Goal: Transaction & Acquisition: Purchase product/service

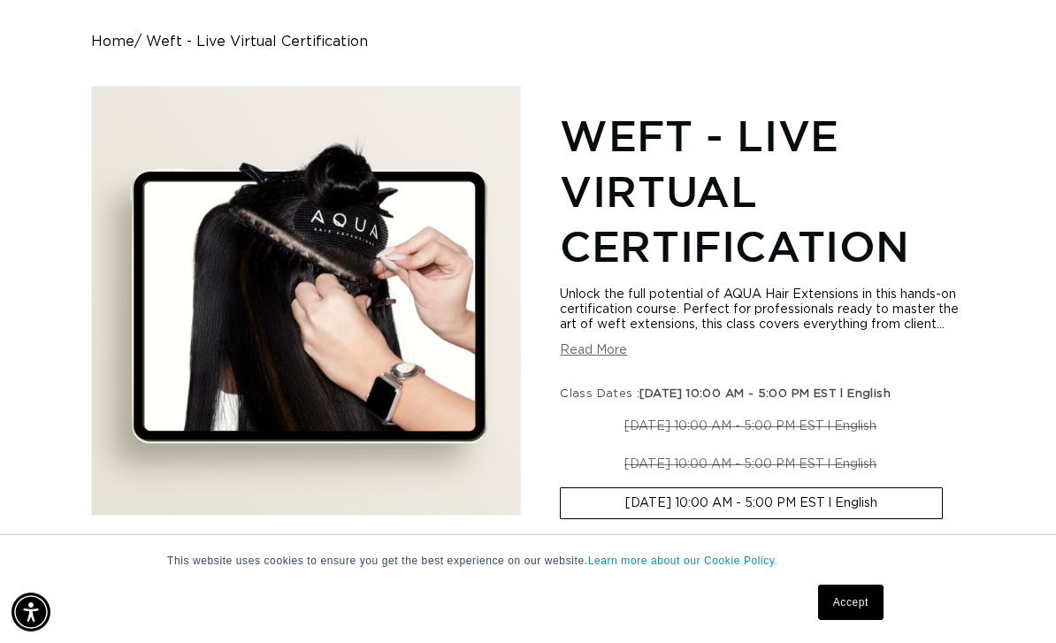
click at [837, 599] on link "Accept" at bounding box center [850, 601] width 65 height 35
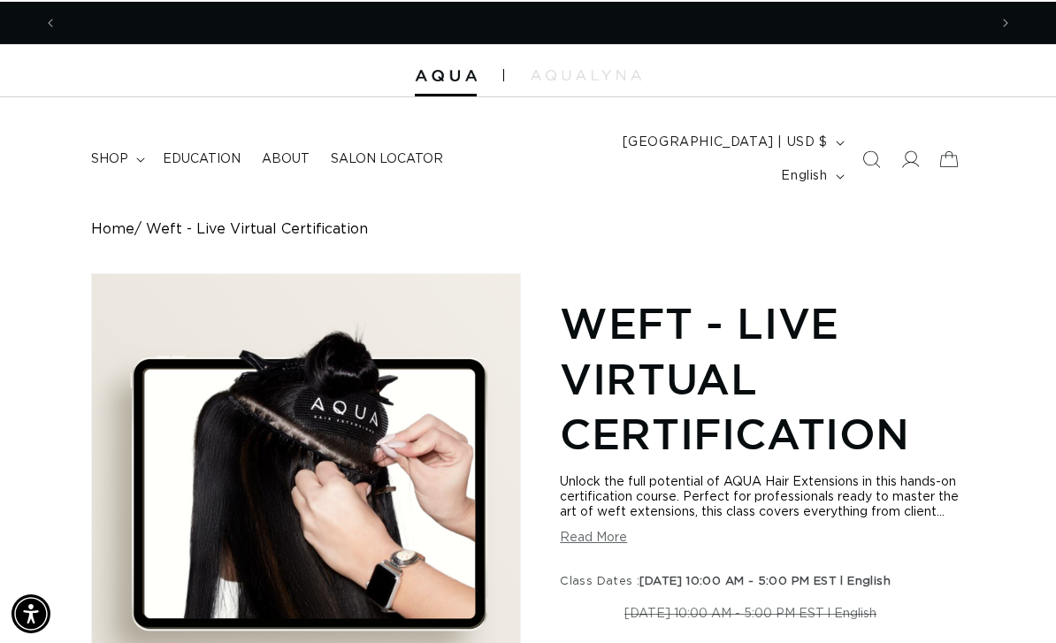
scroll to position [0, 930]
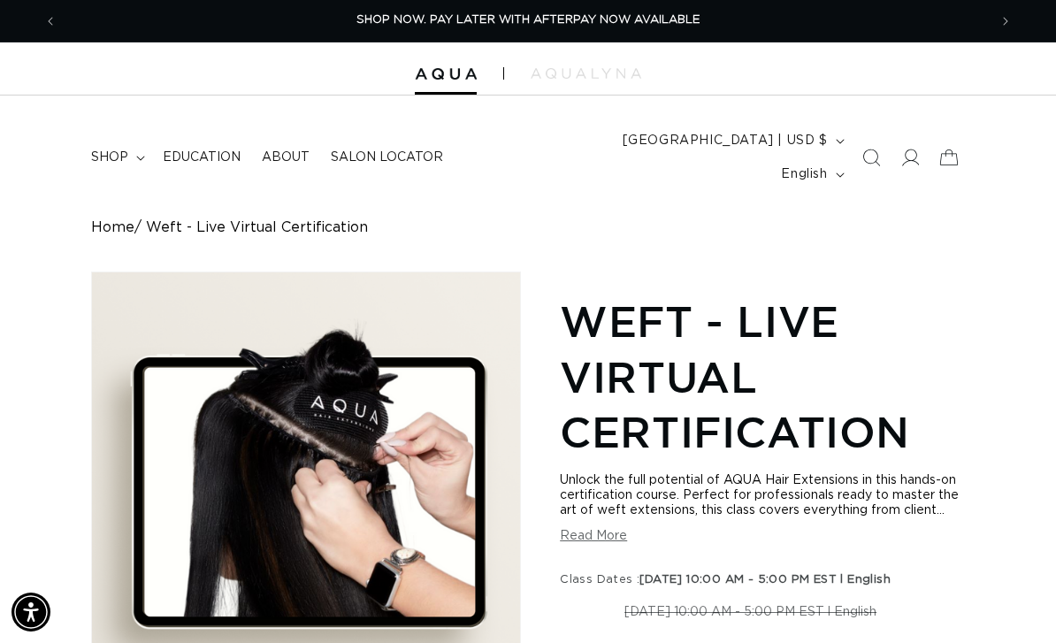
click at [439, 77] on img at bounding box center [446, 74] width 62 height 12
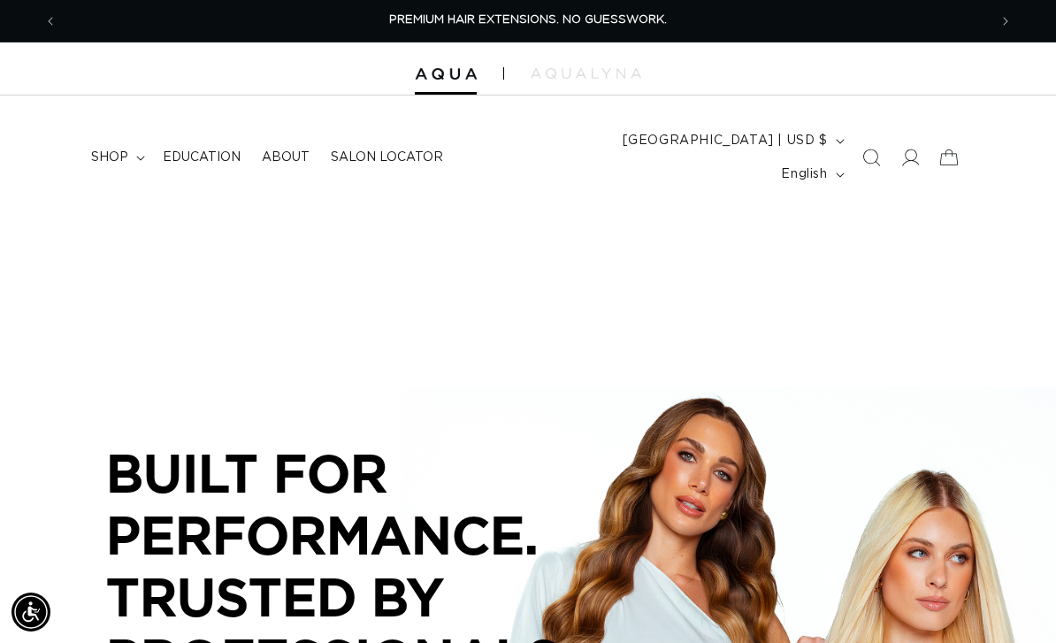
click at [132, 140] on summary "shop" at bounding box center [116, 157] width 72 height 37
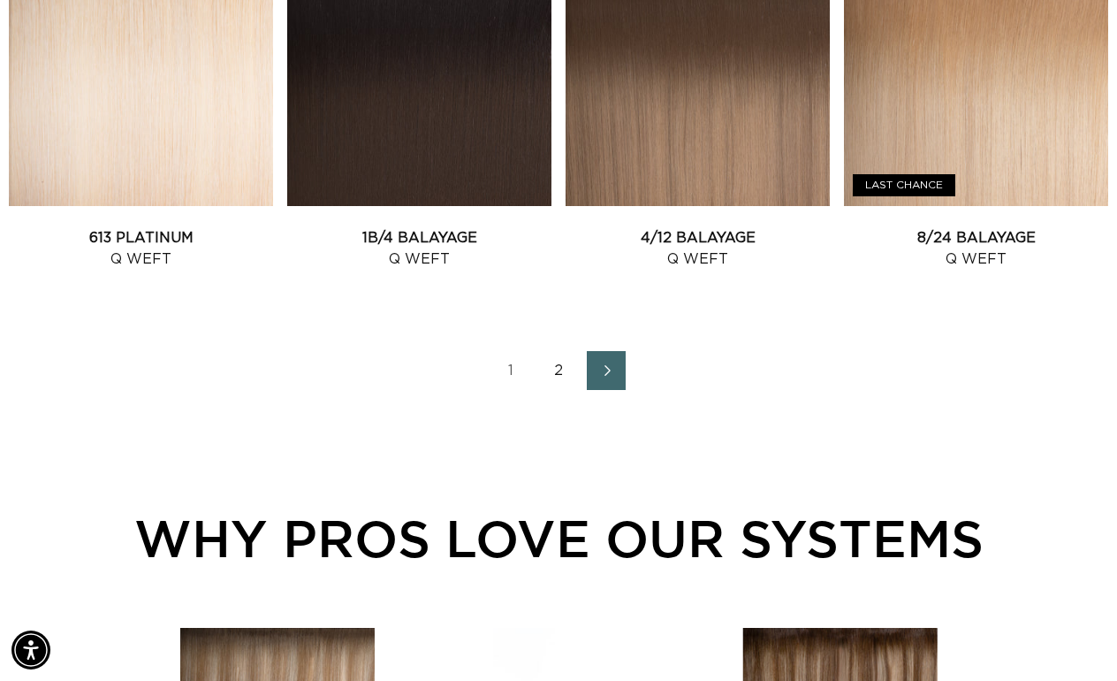
scroll to position [0, 1984]
click at [618, 376] on icon "Next page" at bounding box center [607, 370] width 21 height 11
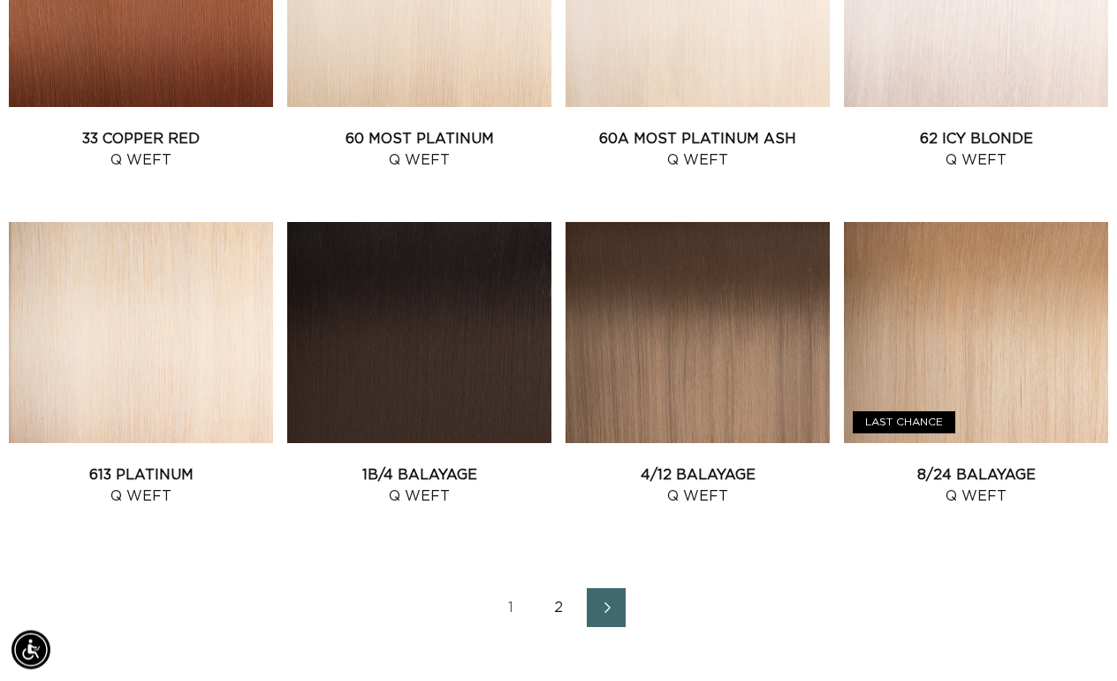
scroll to position [1855, 0]
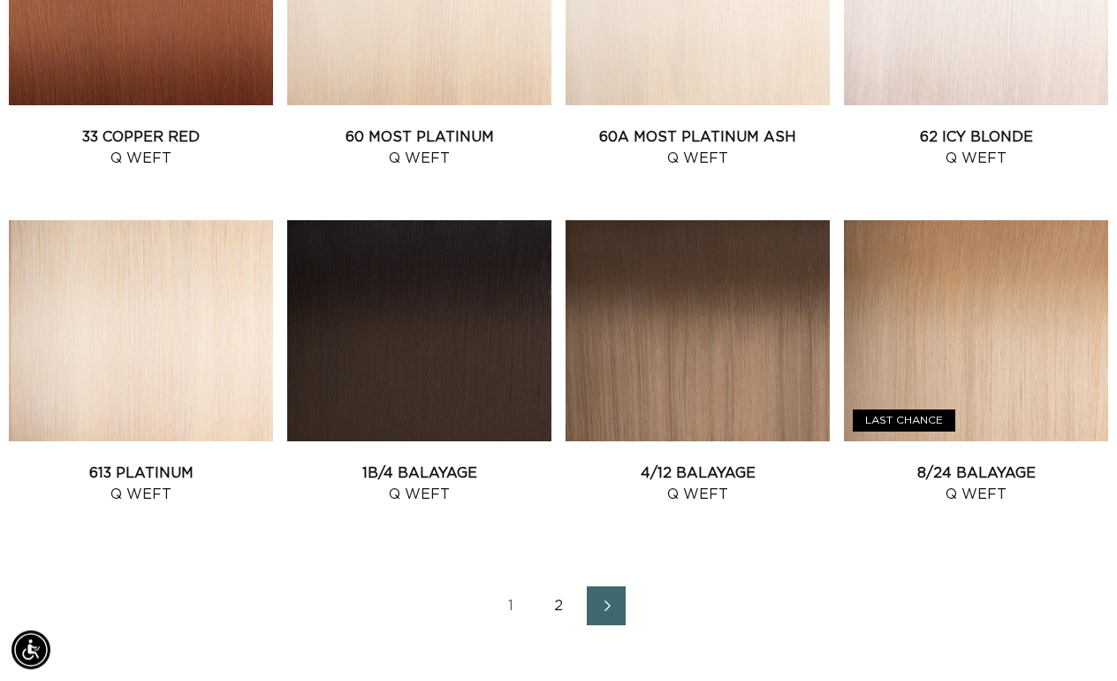
click at [215, 462] on link "613 Platinum Q Weft" at bounding box center [141, 483] width 264 height 42
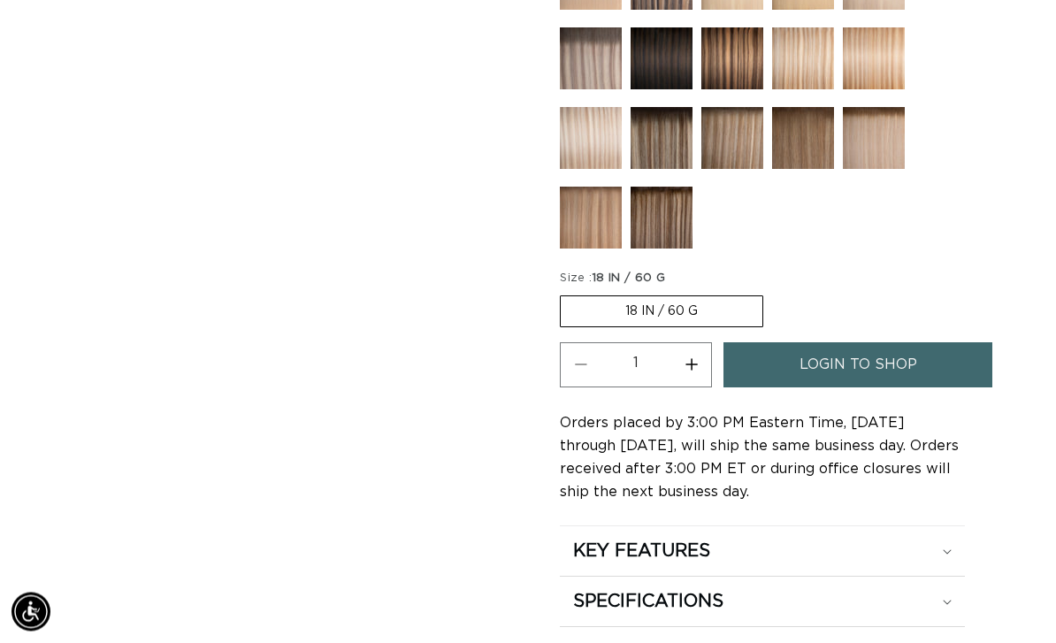
scroll to position [877, 0]
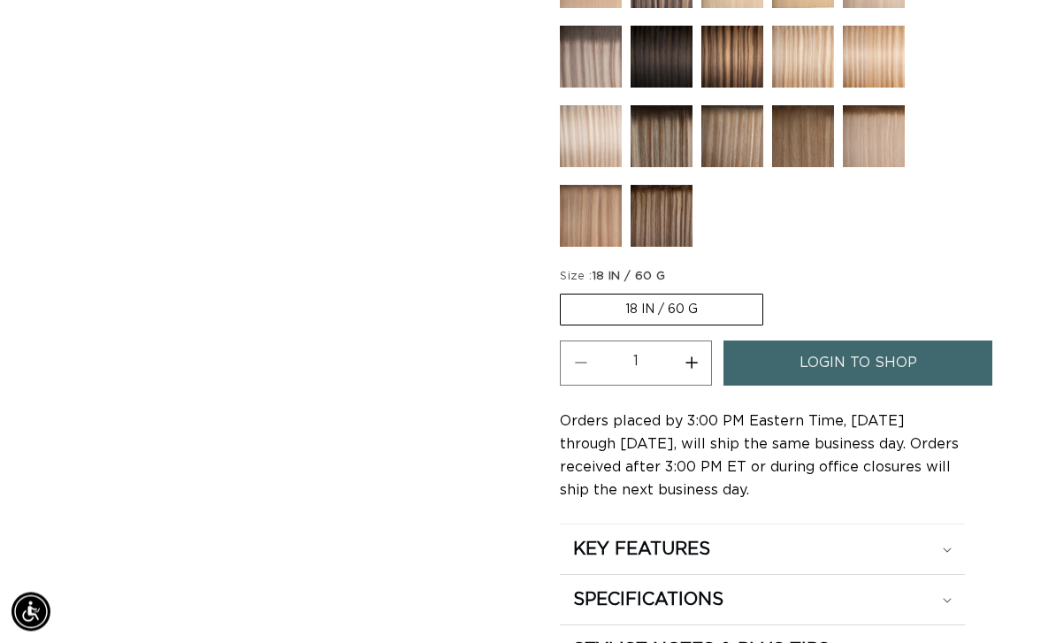
click at [667, 294] on label "18 IN / 60 G Variant sold out or unavailable" at bounding box center [661, 310] width 203 height 32
click at [565, 291] on input "18 IN / 60 G Variant sold out or unavailable" at bounding box center [564, 291] width 1 height 1
click at [683, 294] on label "18 IN / 60 G Variant sold out or unavailable" at bounding box center [661, 310] width 203 height 32
click at [565, 291] on input "18 IN / 60 G Variant sold out or unavailable" at bounding box center [564, 291] width 1 height 1
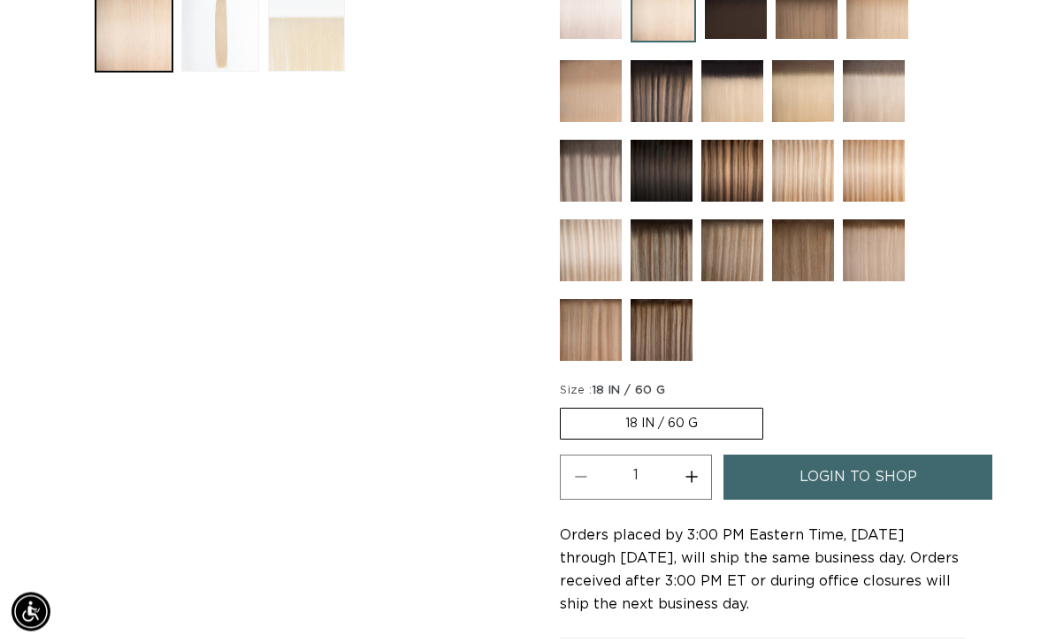
scroll to position [764, 0]
click at [868, 458] on span "login to shop" at bounding box center [858, 476] width 118 height 45
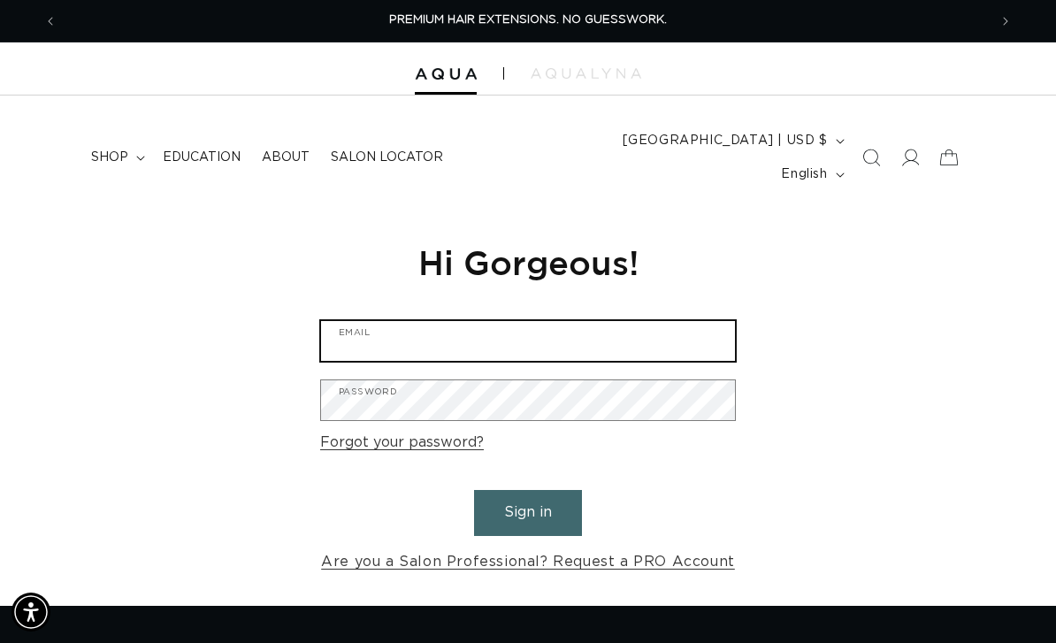
type input "crystalsbeautyvanity@gmail.com"
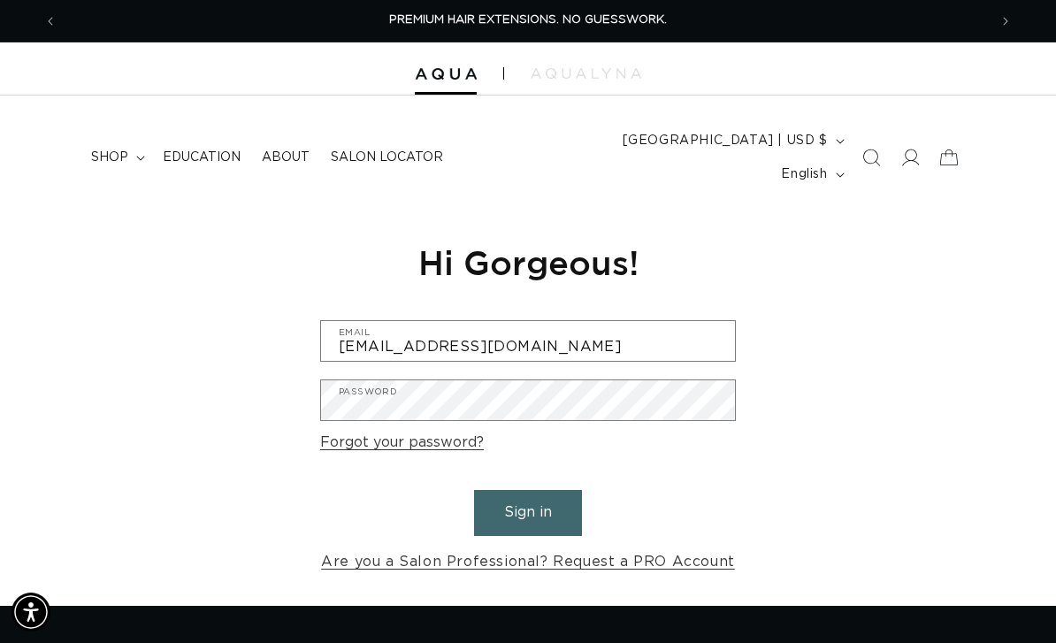
click at [528, 490] on button "Sign in" at bounding box center [528, 512] width 108 height 45
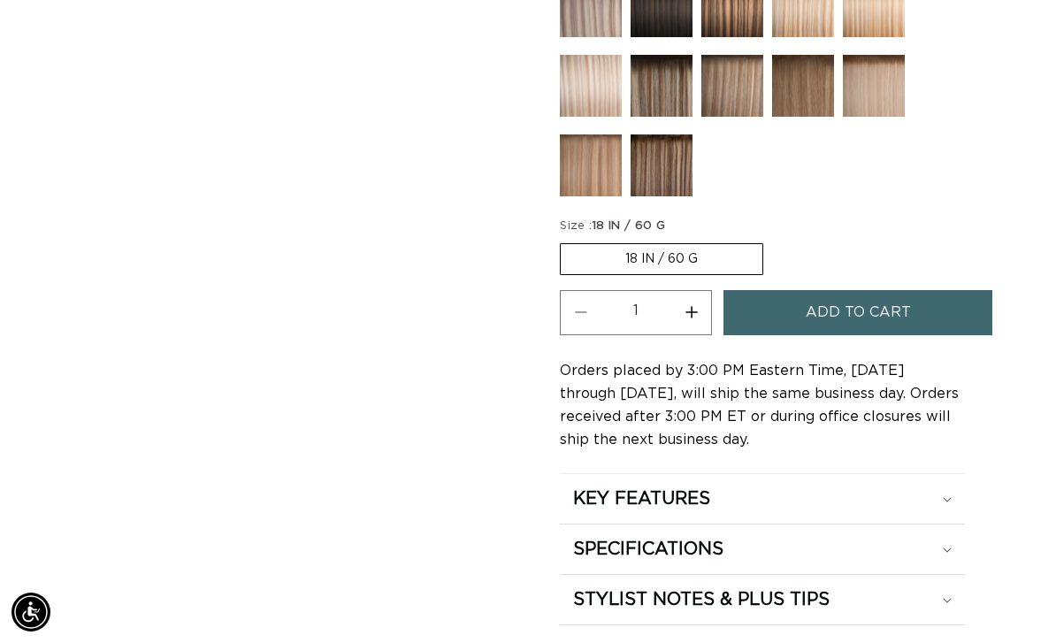
scroll to position [979, 0]
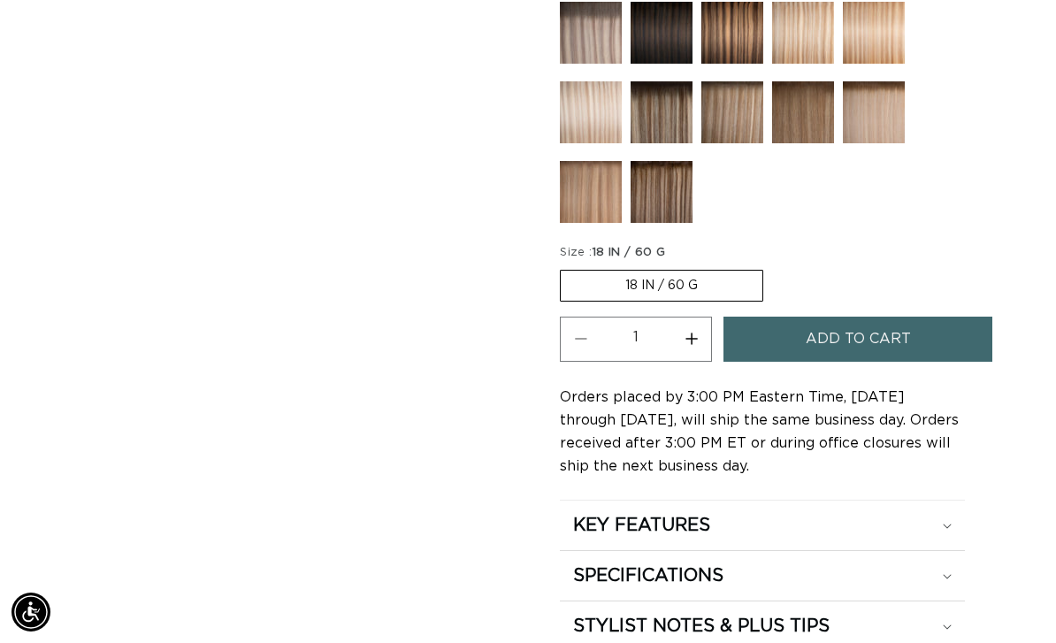
click at [659, 270] on label "18 IN / 60 G Variant sold out or unavailable" at bounding box center [661, 286] width 203 height 32
click at [565, 266] on input "18 IN / 60 G Variant sold out or unavailable" at bounding box center [564, 266] width 1 height 1
click at [649, 270] on label "18 IN / 60 G Variant sold out or unavailable" at bounding box center [661, 286] width 203 height 32
click at [565, 266] on input "18 IN / 60 G Variant sold out or unavailable" at bounding box center [564, 266] width 1 height 1
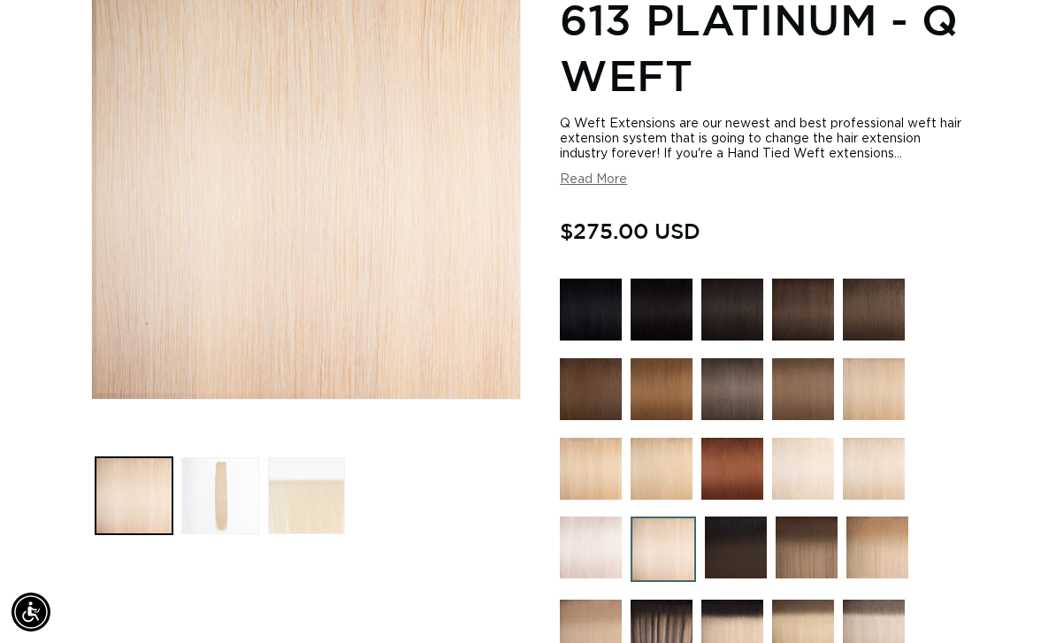
scroll to position [0, 930]
click at [590, 516] on img at bounding box center [591, 547] width 62 height 62
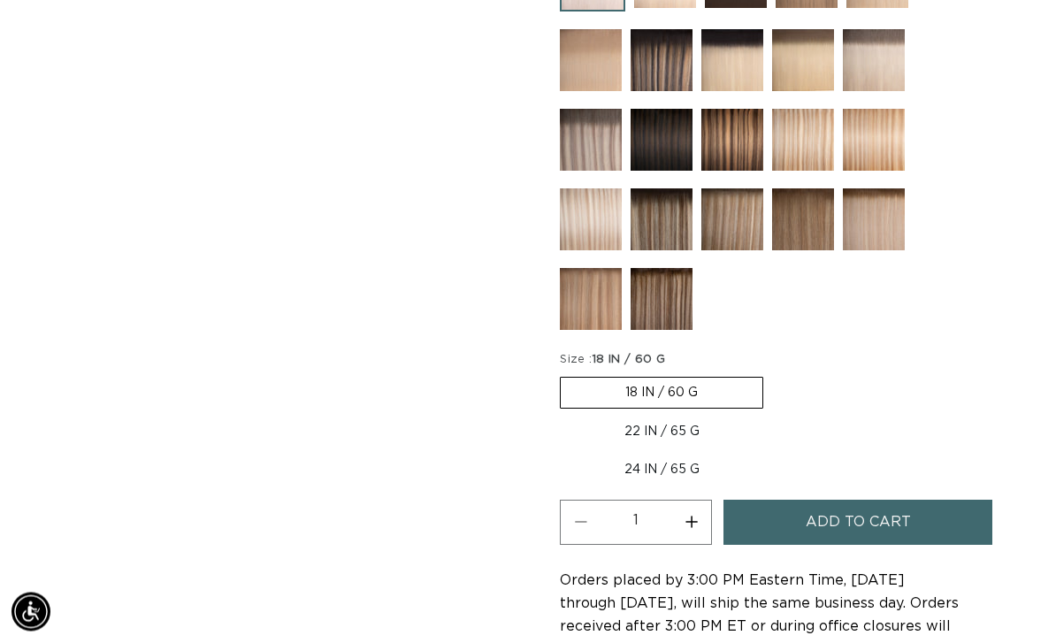
scroll to position [872, 0]
click at [670, 416] on label "22 IN / 65 G Variant sold out or unavailable" at bounding box center [662, 431] width 204 height 30
click at [772, 374] on input "22 IN / 65 G Variant sold out or unavailable" at bounding box center [772, 373] width 1 height 1
radio input "true"
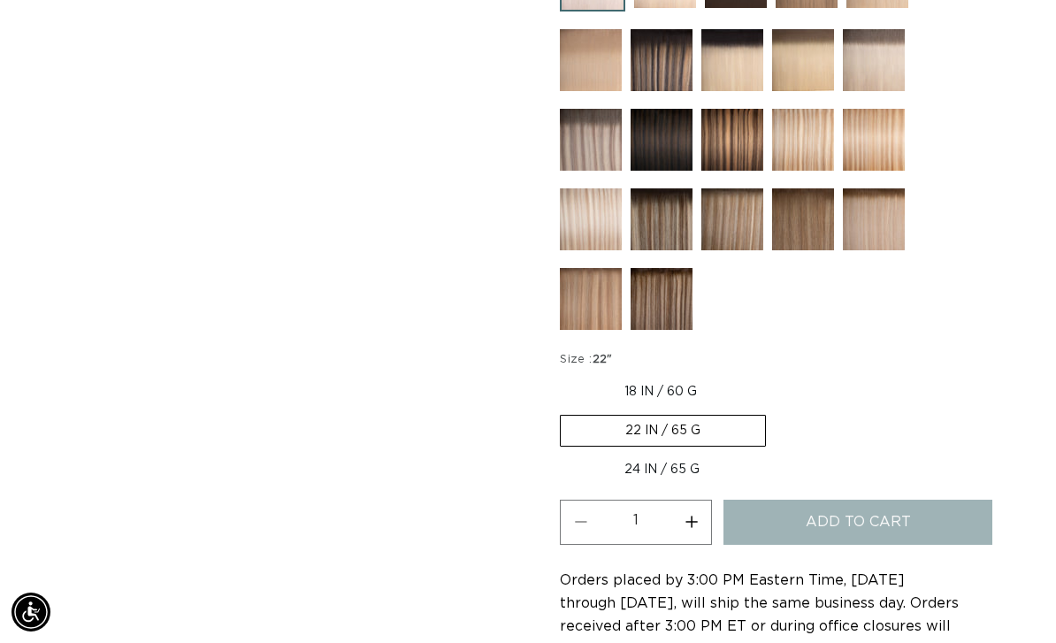
scroll to position [0, 930]
